Goal: Information Seeking & Learning: Learn about a topic

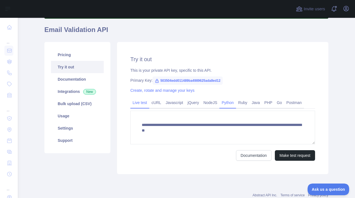
click at [227, 106] on link "Python" at bounding box center [227, 102] width 17 height 9
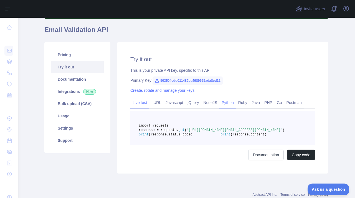
click at [139, 106] on link "Live test" at bounding box center [139, 102] width 19 height 9
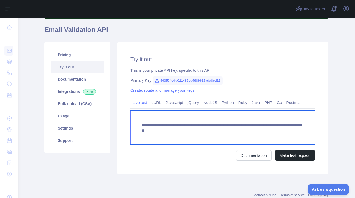
drag, startPoint x: 237, startPoint y: 131, endPoint x: 296, endPoint y: 130, distance: 58.3
click at [296, 130] on textarea "**********" at bounding box center [222, 127] width 185 height 34
paste textarea
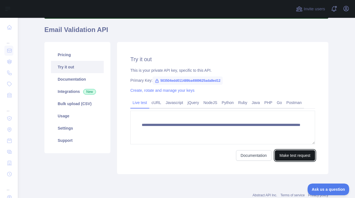
click at [295, 157] on button "Make test request" at bounding box center [295, 155] width 40 height 11
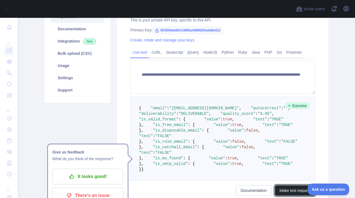
scroll to position [87, 0]
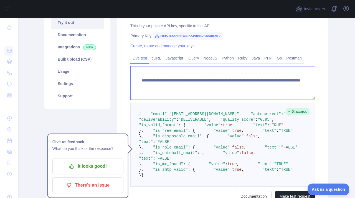
click at [251, 81] on textarea "**********" at bounding box center [222, 83] width 185 height 34
drag, startPoint x: 259, startPoint y: 82, endPoint x: 237, endPoint y: 82, distance: 21.1
click at [237, 82] on textarea "**********" at bounding box center [222, 83] width 185 height 34
type textarea "**********"
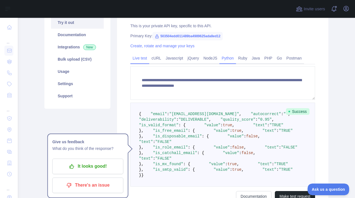
click at [223, 58] on link "Python" at bounding box center [227, 58] width 17 height 9
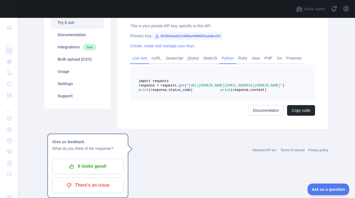
click at [145, 61] on link "Live test" at bounding box center [139, 58] width 19 height 9
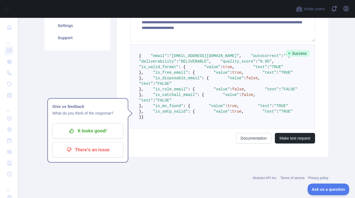
scroll to position [266, 0]
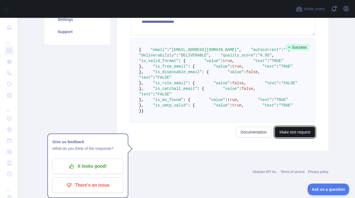
click at [289, 137] on button "Make test request" at bounding box center [295, 132] width 40 height 11
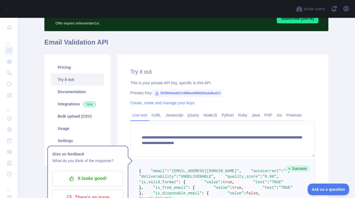
scroll to position [72, 0]
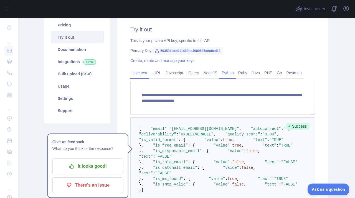
click at [223, 76] on link "Python" at bounding box center [227, 72] width 17 height 9
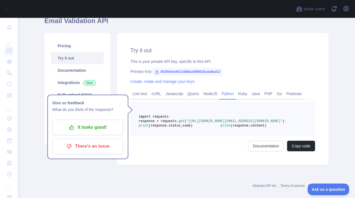
scroll to position [46, 0]
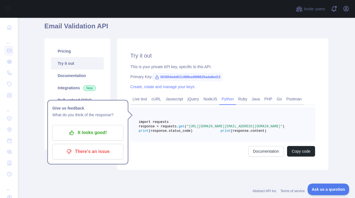
click at [35, 66] on main "Subscribe to the Email Reputation API for a special 30 % discount Offer expires…" at bounding box center [186, 108] width 337 height 180
click at [141, 112] on pre "import requests response = requests. get ( "[URL][DOMAIN_NAME][EMAIL_ADDRESS][D…" at bounding box center [222, 124] width 185 height 34
click at [95, 133] on p "It looks good!" at bounding box center [88, 132] width 63 height 9
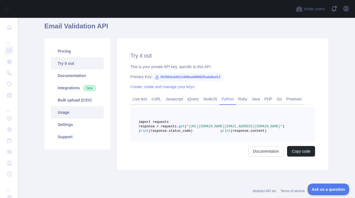
click at [69, 116] on link "Usage" at bounding box center [77, 112] width 53 height 12
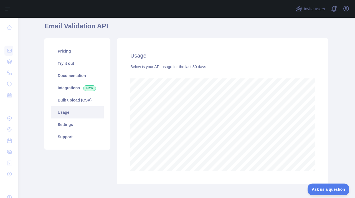
scroll to position [180, 333]
click at [72, 102] on link "Bulk upload (CSV)" at bounding box center [77, 100] width 53 height 12
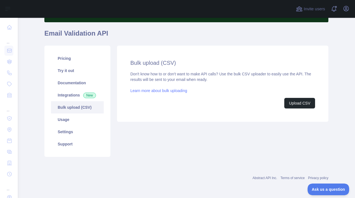
scroll to position [39, 0]
click at [72, 81] on link "Documentation" at bounding box center [77, 83] width 53 height 12
click at [73, 70] on link "Try it out" at bounding box center [77, 70] width 53 height 12
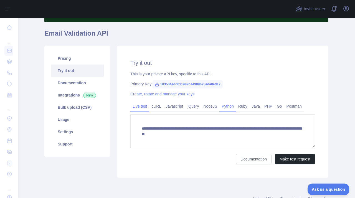
click at [220, 104] on link "Python" at bounding box center [227, 106] width 17 height 9
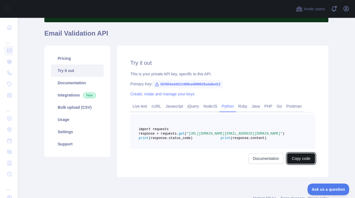
click at [299, 163] on button "Copy code" at bounding box center [301, 158] width 28 height 11
click at [304, 163] on button "Copied" at bounding box center [305, 158] width 22 height 11
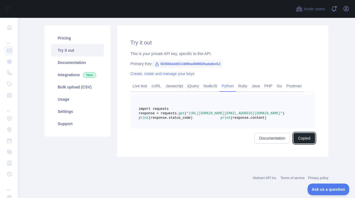
scroll to position [70, 0]
click at [141, 81] on link "Live test" at bounding box center [139, 85] width 19 height 9
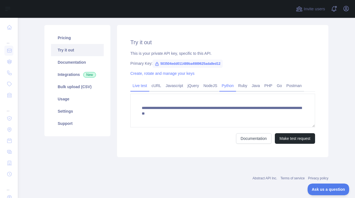
click at [221, 87] on link "Python" at bounding box center [227, 85] width 17 height 9
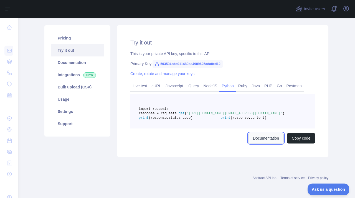
click at [252, 143] on link "Documentation" at bounding box center [266, 138] width 36 height 11
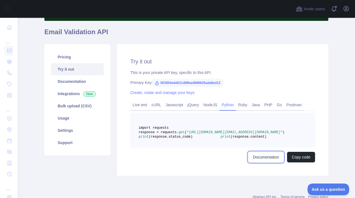
scroll to position [65, 0]
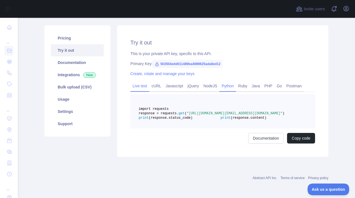
click at [132, 81] on link "Live test" at bounding box center [139, 85] width 19 height 9
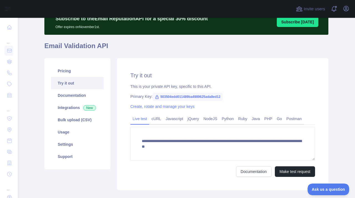
scroll to position [59, 0]
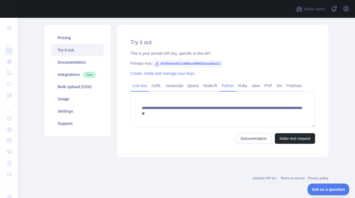
click at [229, 86] on link "Python" at bounding box center [227, 85] width 17 height 9
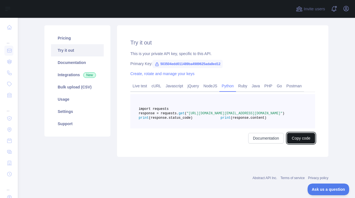
click at [293, 143] on button "Copy code" at bounding box center [301, 138] width 28 height 11
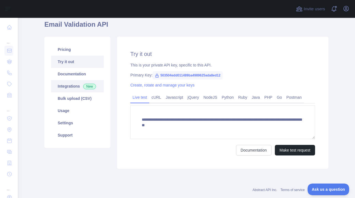
scroll to position [48, 0]
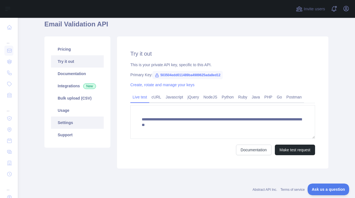
click at [77, 124] on link "Settings" at bounding box center [77, 122] width 53 height 12
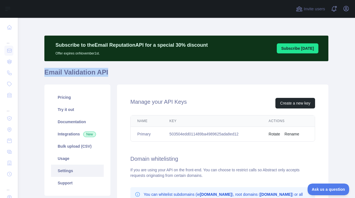
drag, startPoint x: 97, startPoint y: 69, endPoint x: 41, endPoint y: 72, distance: 56.4
click at [41, 72] on main "Subscribe to the Email Reputation API for a special 30 % discount Offer expires…" at bounding box center [186, 108] width 337 height 180
copy h1 "Email Validation API"
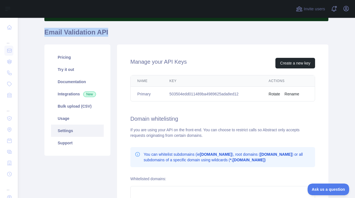
scroll to position [29, 0]
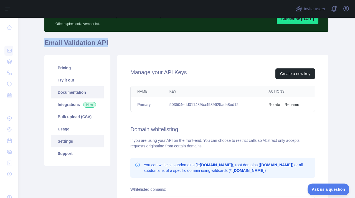
click at [69, 96] on link "Documentation" at bounding box center [77, 92] width 53 height 12
